Goal: Task Accomplishment & Management: Use online tool/utility

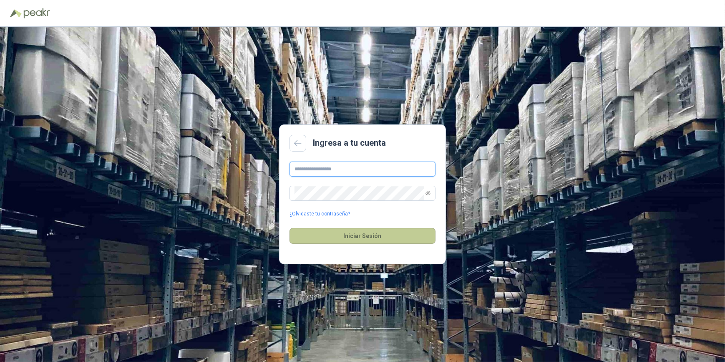
type input "**********"
click at [364, 234] on button "Iniciar Sesión" at bounding box center [362, 236] width 146 height 16
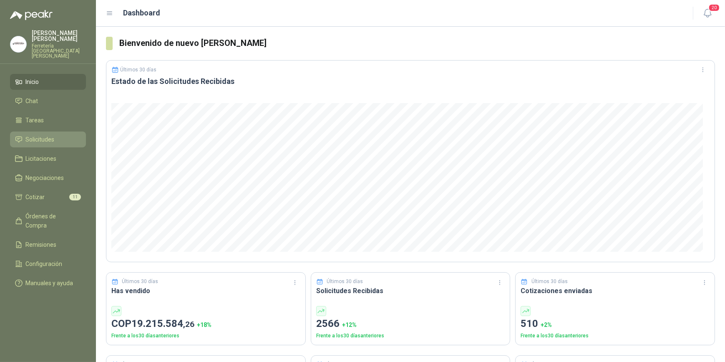
click at [59, 135] on li "Solicitudes" at bounding box center [48, 139] width 66 height 9
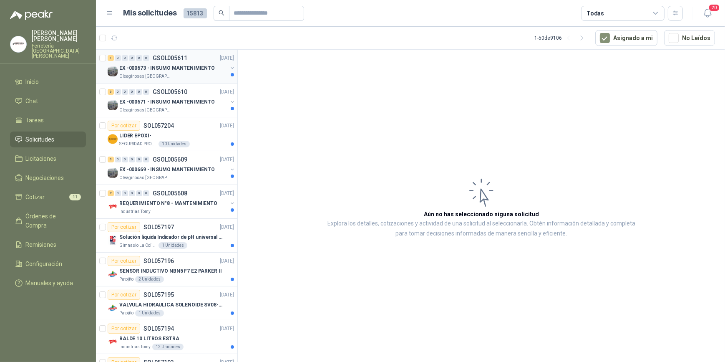
click at [158, 66] on p "EX -000673 - INSUMO MANTENIMIENTO" at bounding box center [166, 68] width 95 height 8
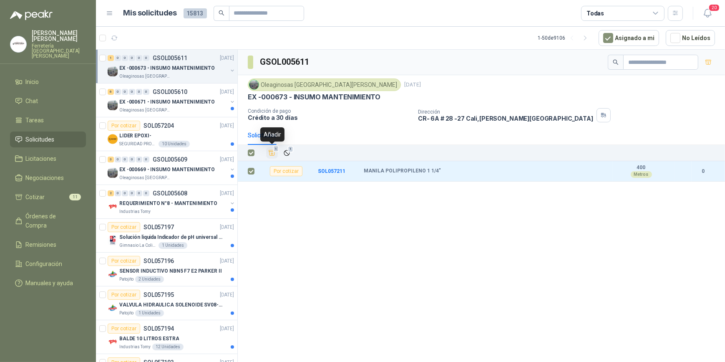
click at [271, 154] on icon "Añadir" at bounding box center [272, 153] width 8 height 8
click at [176, 102] on p "EX -000671 - INSUMO MANTENIMIENTO" at bounding box center [166, 102] width 95 height 8
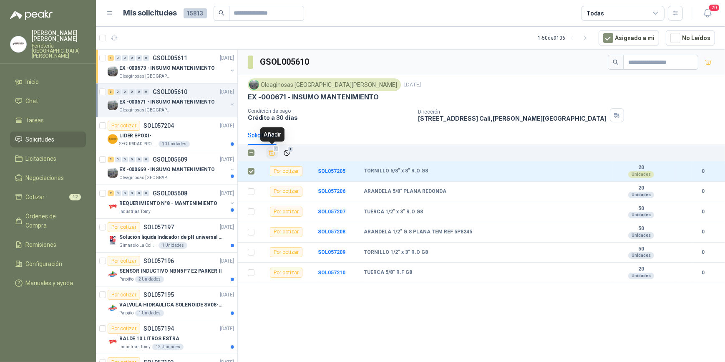
click at [269, 153] on icon "Añadir" at bounding box center [272, 152] width 6 height 5
click at [180, 176] on div "Oleaginosas [GEOGRAPHIC_DATA][PERSON_NAME]" at bounding box center [173, 177] width 108 height 7
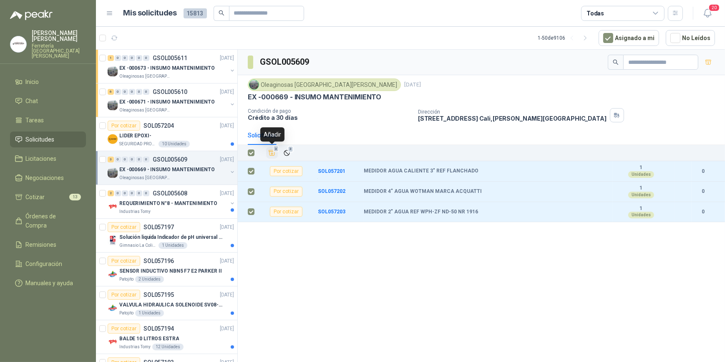
click at [272, 153] on icon "Añadir" at bounding box center [272, 153] width 8 height 8
click at [42, 192] on span "Cotizar" at bounding box center [35, 196] width 19 height 9
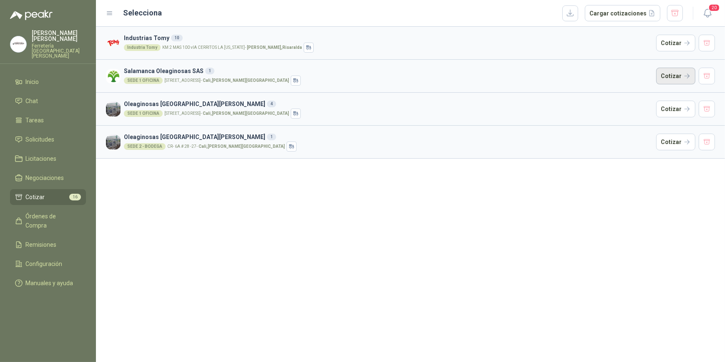
click at [682, 74] on button "Cotizar" at bounding box center [675, 76] width 39 height 17
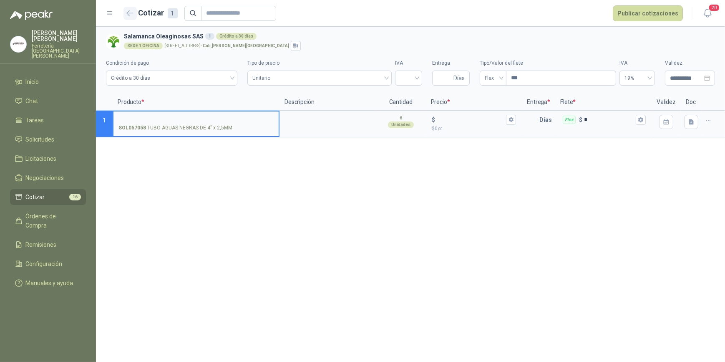
click at [129, 12] on icon "button" at bounding box center [129, 13] width 7 height 6
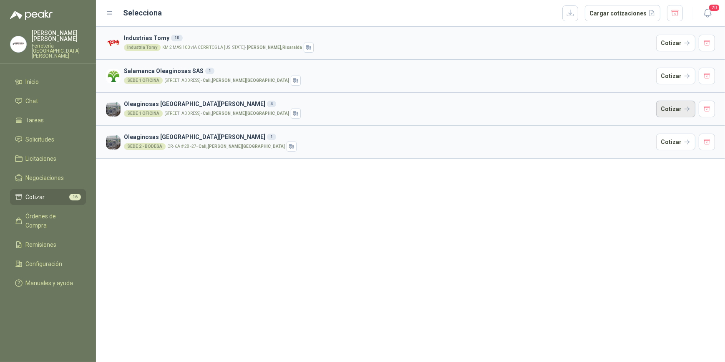
click at [667, 108] on button "Cotizar" at bounding box center [675, 108] width 39 height 17
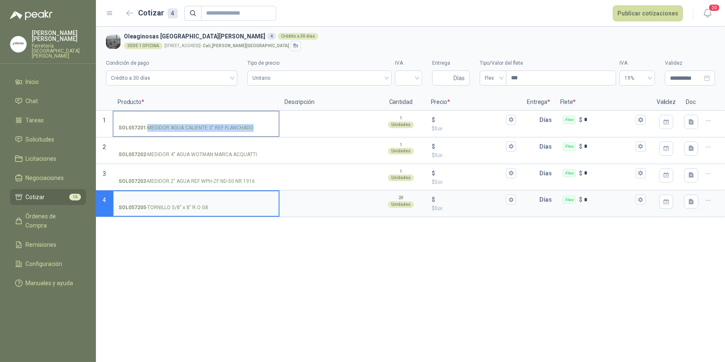
drag, startPoint x: 148, startPoint y: 125, endPoint x: 252, endPoint y: 129, distance: 104.3
click at [252, 129] on p "SOL057201 - MEDIDOR AGUA CALIENTE 3" REF FLANCHADO" at bounding box center [185, 128] width 135 height 8
drag, startPoint x: 252, startPoint y: 129, endPoint x: 239, endPoint y: 125, distance: 13.5
copy p "MEDIDOR AGUA CALIENTE 3" REF FLANCHADO"
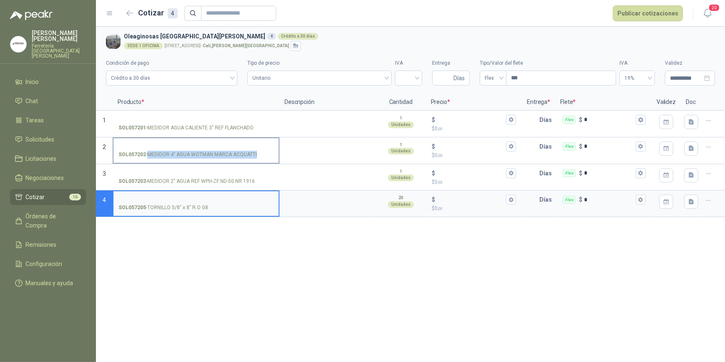
drag, startPoint x: 148, startPoint y: 151, endPoint x: 254, endPoint y: 154, distance: 106.8
click at [254, 154] on p "SOL057202 - MEDIDOR 4" AGUA [PERSON_NAME] [PERSON_NAME]" at bounding box center [187, 155] width 138 height 8
drag, startPoint x: 254, startPoint y: 154, endPoint x: 255, endPoint y: 141, distance: 12.5
click at [255, 141] on label "SOL057202 - MEDIDOR 4" AGUA [PERSON_NAME] [PERSON_NAME]" at bounding box center [195, 150] width 165 height 24
click at [255, 143] on input "SOL057202 - MEDIDOR 4" AGUA [PERSON_NAME] [PERSON_NAME]" at bounding box center [195, 146] width 155 height 6
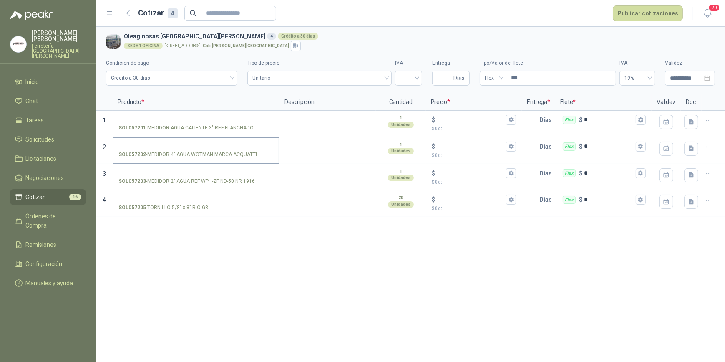
drag, startPoint x: 146, startPoint y: 153, endPoint x: 255, endPoint y: 154, distance: 108.8
click at [255, 154] on p "SOL057202 - MEDIDOR 4" AGUA [PERSON_NAME] [PERSON_NAME]" at bounding box center [187, 155] width 138 height 8
drag, startPoint x: 255, startPoint y: 154, endPoint x: 238, endPoint y: 154, distance: 17.1
copy p "MEDIDOR 4" AGUA WOTMAN MARCA ACQUATTI"
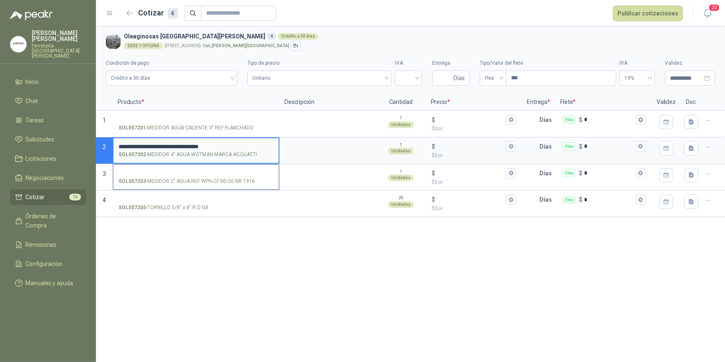
click at [147, 180] on p "SOL057203 - MEDIDOR 2" AGUA REF WPH-ZF ND-50 NR 1916" at bounding box center [186, 181] width 136 height 8
click at [147, 176] on input "SOL057203 - MEDIDOR 2" AGUA REF WPH-ZF ND-50 NR 1916" at bounding box center [195, 173] width 155 height 6
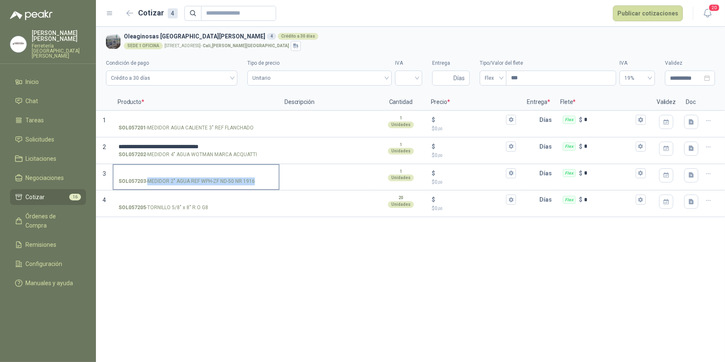
drag, startPoint x: 148, startPoint y: 180, endPoint x: 254, endPoint y: 186, distance: 106.1
click at [254, 186] on label "SOL057203 - MEDIDOR 2" AGUA REF WPH-ZF ND-50 NR 1916" at bounding box center [195, 177] width 165 height 24
drag, startPoint x: 254, startPoint y: 186, endPoint x: 237, endPoint y: 179, distance: 17.6
copy p "MEDIDOR 2" AGUA REF WPH-ZF ND-50 NR 1916"
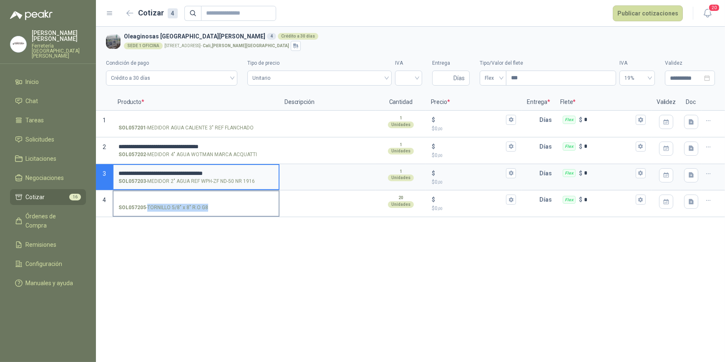
drag, startPoint x: 147, startPoint y: 204, endPoint x: 206, endPoint y: 207, distance: 59.3
click at [206, 207] on p "SOL057205 - TORNILLO 5/8" x 8" R.O G8" at bounding box center [163, 207] width 90 height 8
drag, startPoint x: 206, startPoint y: 207, endPoint x: 200, endPoint y: 207, distance: 6.7
copy p "TORNILLO 5/8" x 8" R.O G8"
click at [128, 13] on icon "button" at bounding box center [129, 13] width 7 height 6
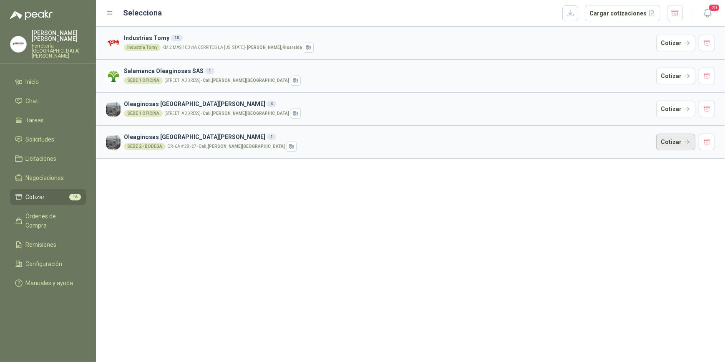
click at [678, 141] on button "Cotizar" at bounding box center [675, 141] width 39 height 17
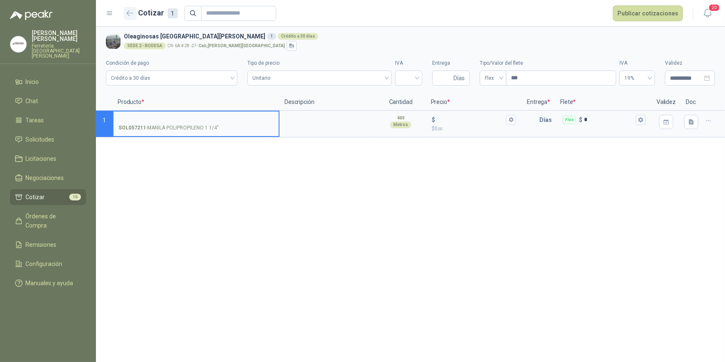
click at [128, 12] on icon "button" at bounding box center [129, 13] width 7 height 6
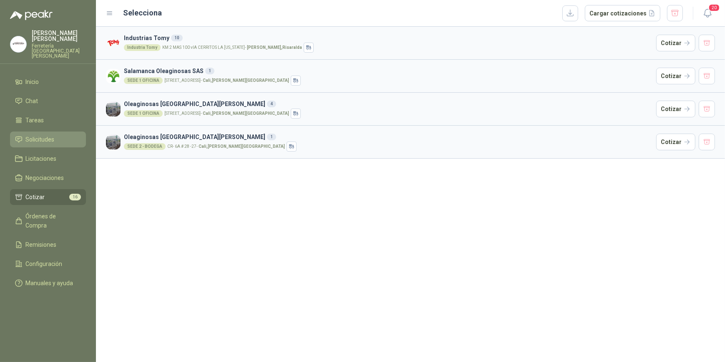
click at [35, 136] on span "Solicitudes" at bounding box center [40, 139] width 29 height 9
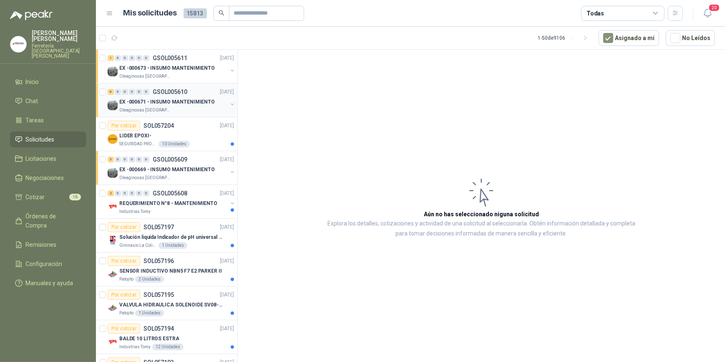
click at [174, 106] on div "EX -000671 - INSUMO MANTENIMIENTO" at bounding box center [173, 102] width 108 height 10
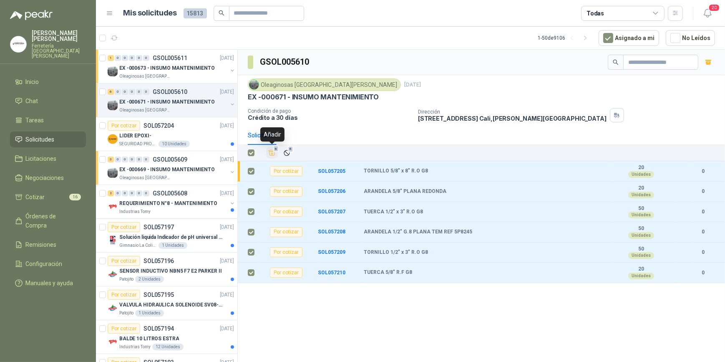
click at [270, 154] on icon "Añadir" at bounding box center [272, 153] width 8 height 8
click at [54, 192] on li "Cotizar 21" at bounding box center [48, 196] width 66 height 9
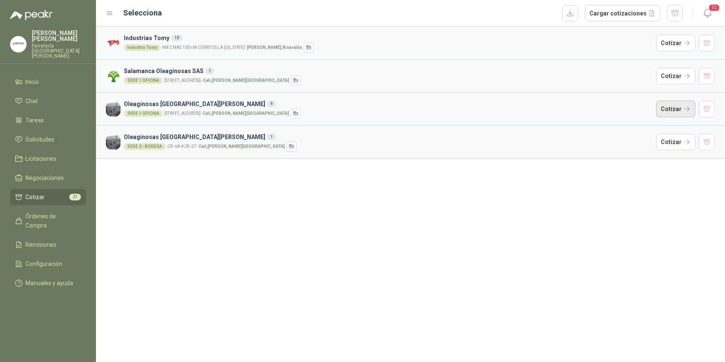
click at [671, 110] on button "Cotizar" at bounding box center [675, 108] width 39 height 17
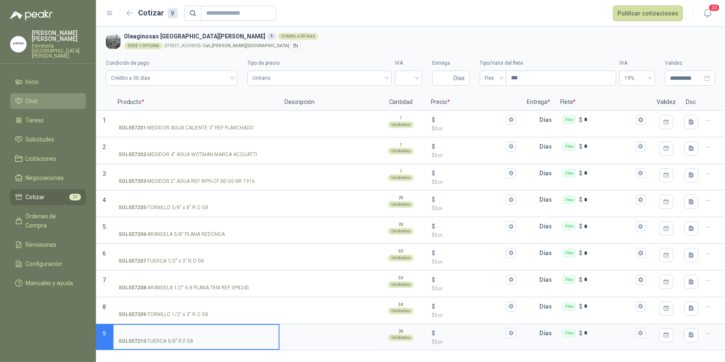
click at [50, 96] on li "Chat" at bounding box center [48, 100] width 66 height 9
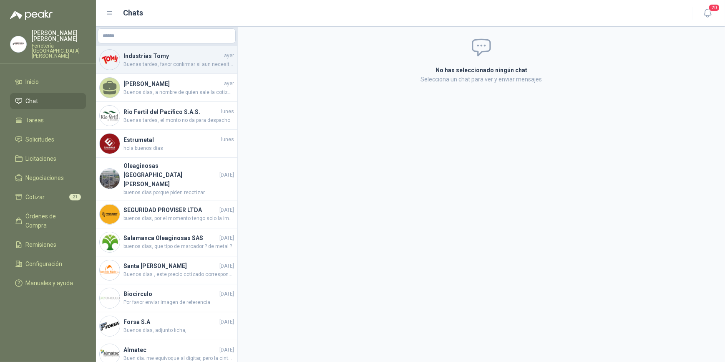
click at [153, 63] on span "Buenas tardes, favor confirmar si aun necesitan este requerimiento" at bounding box center [178, 64] width 110 height 8
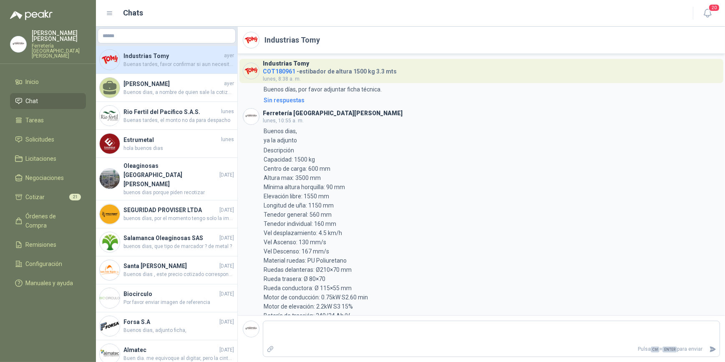
scroll to position [125, 0]
